Goal: Transaction & Acquisition: Purchase product/service

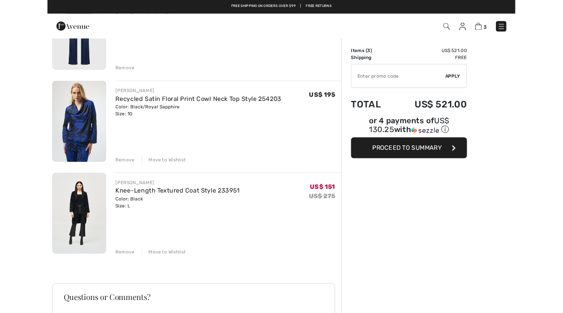
scroll to position [135, 0]
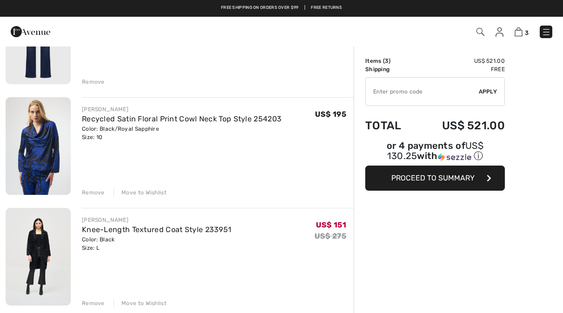
click at [139, 191] on div "Move to Wishlist" at bounding box center [140, 193] width 53 height 8
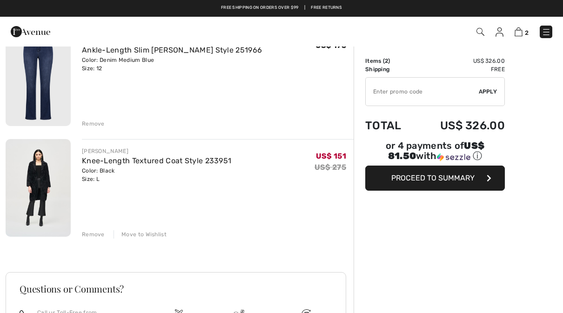
scroll to position [93, 0]
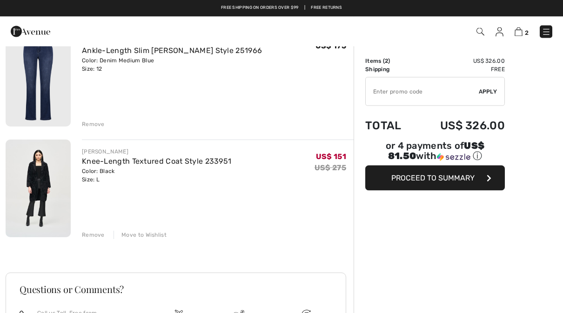
click at [37, 190] on img at bounding box center [38, 189] width 65 height 98
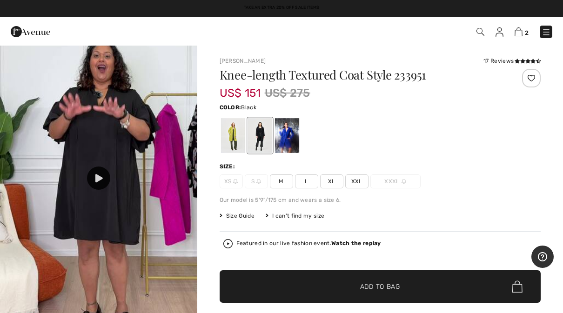
scroll to position [938, 0]
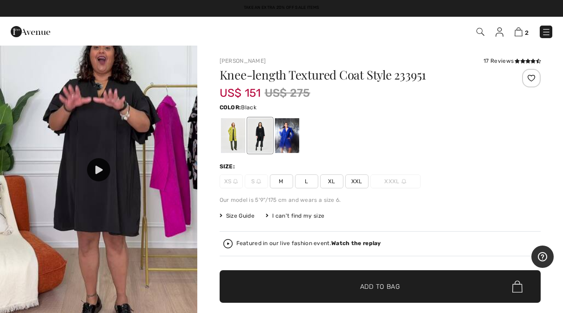
click at [98, 157] on img at bounding box center [98, 152] width 197 height 350
click at [95, 158] on img at bounding box center [98, 152] width 197 height 350
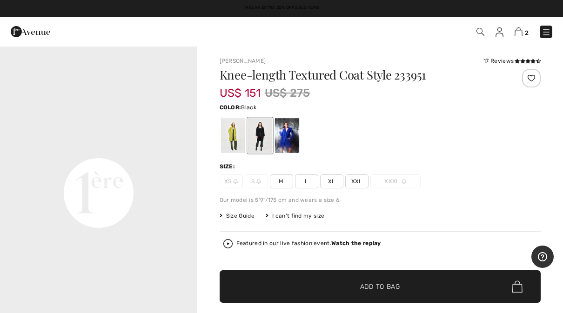
scroll to position [591, 0]
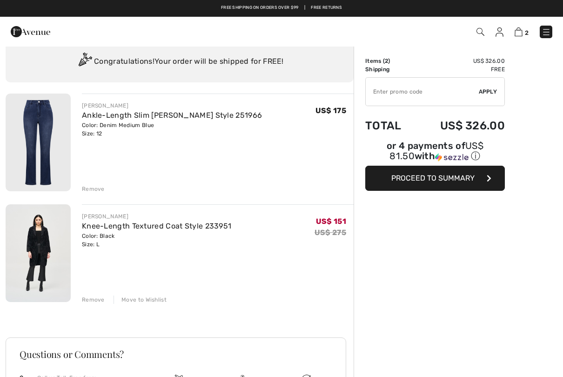
scroll to position [27, 0]
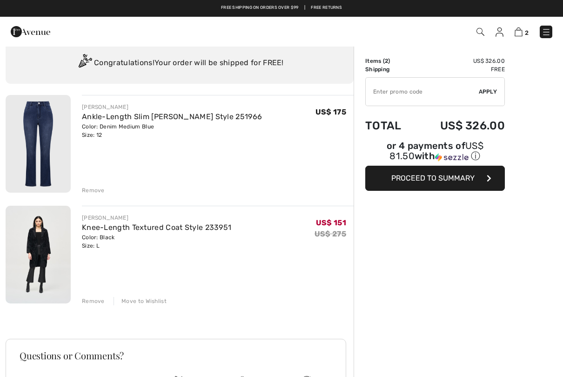
click at [41, 131] on img at bounding box center [38, 144] width 65 height 98
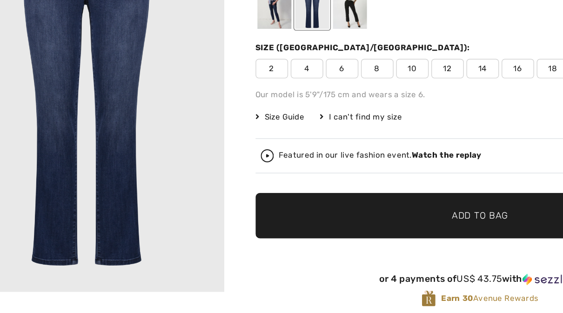
scroll to position [45, 0]
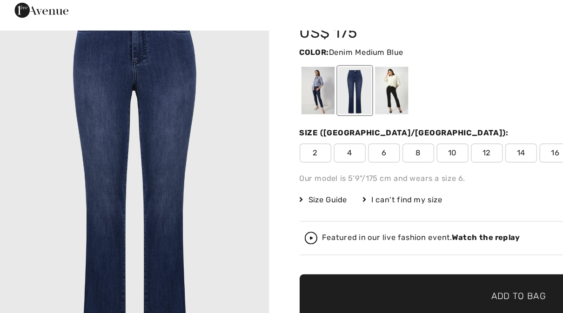
click at [231, 73] on div at bounding box center [233, 90] width 24 height 35
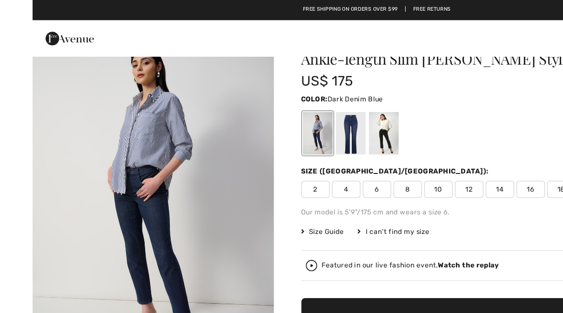
scroll to position [0, 0]
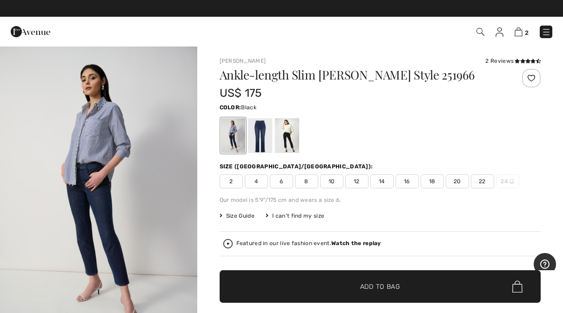
click at [286, 143] on div at bounding box center [287, 135] width 24 height 35
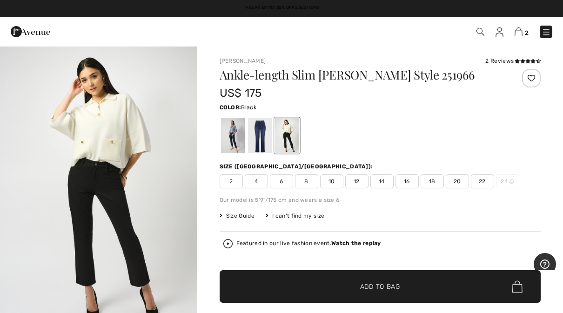
click at [257, 141] on div at bounding box center [260, 135] width 24 height 35
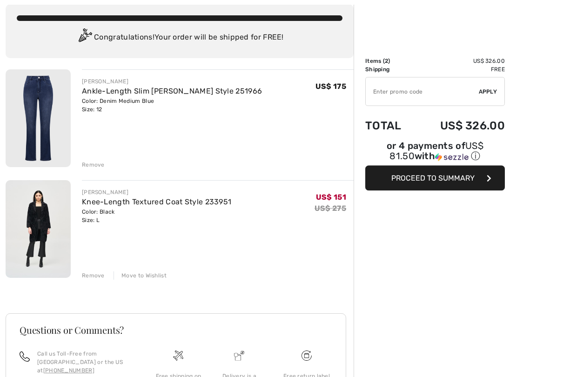
scroll to position [53, 0]
